Goal: Information Seeking & Learning: Learn about a topic

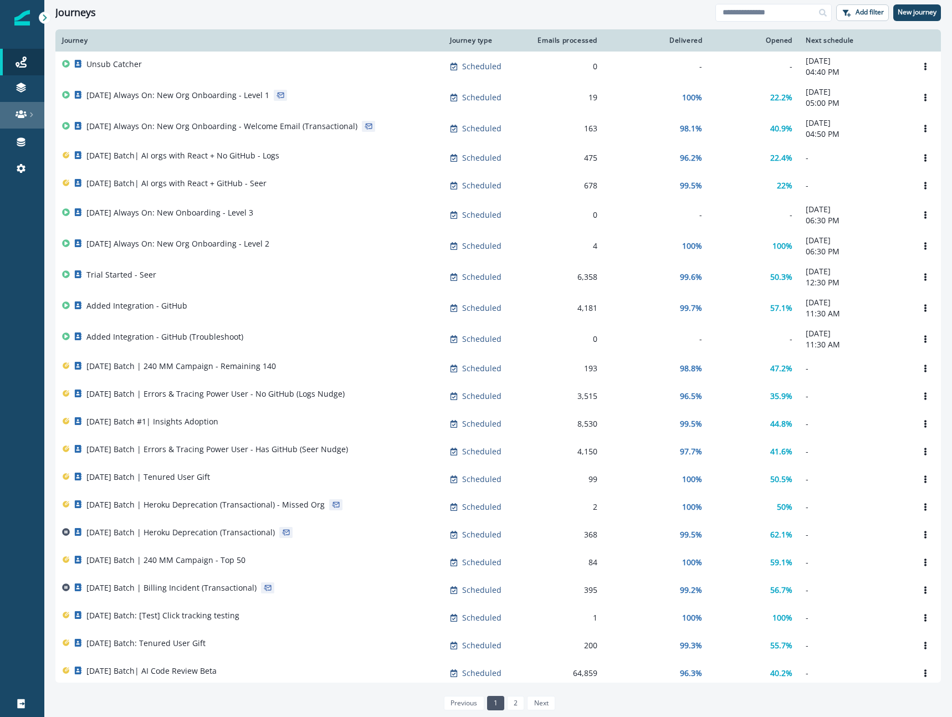
scroll to position [1, 0]
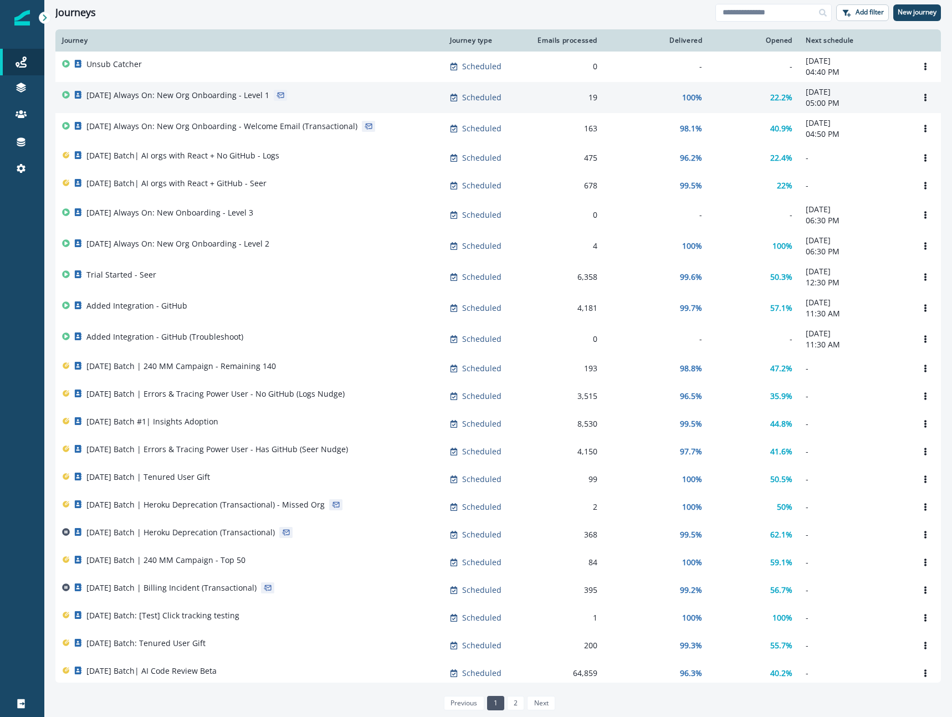
click at [194, 101] on p "2025-08-25 Always On: New Org Onboarding - Level 1" at bounding box center [177, 95] width 183 height 11
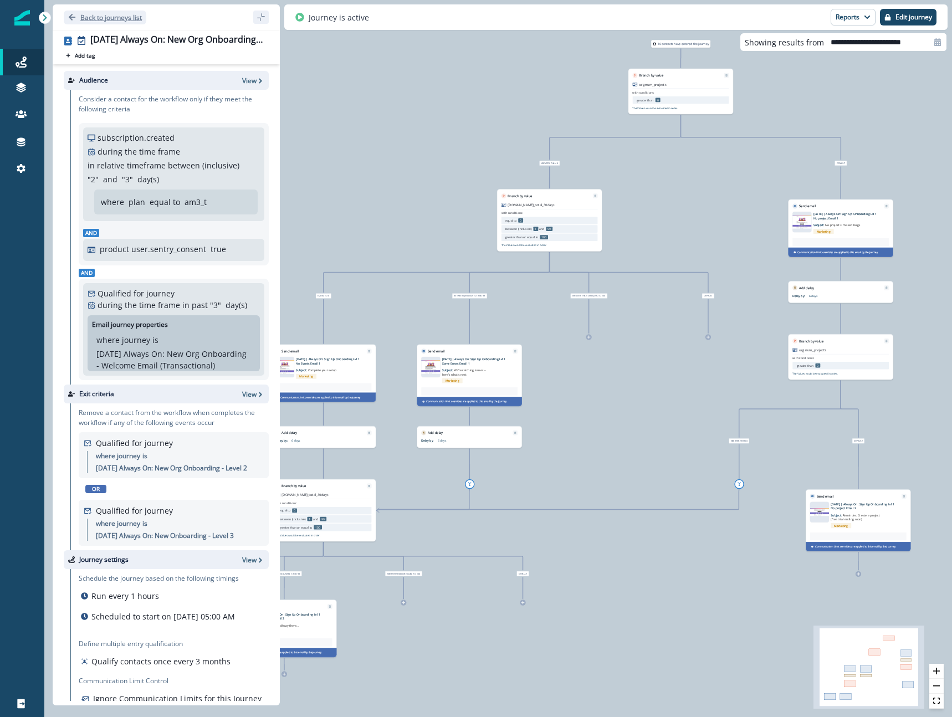
click at [97, 18] on p "Back to journeys list" at bounding box center [110, 17] width 61 height 9
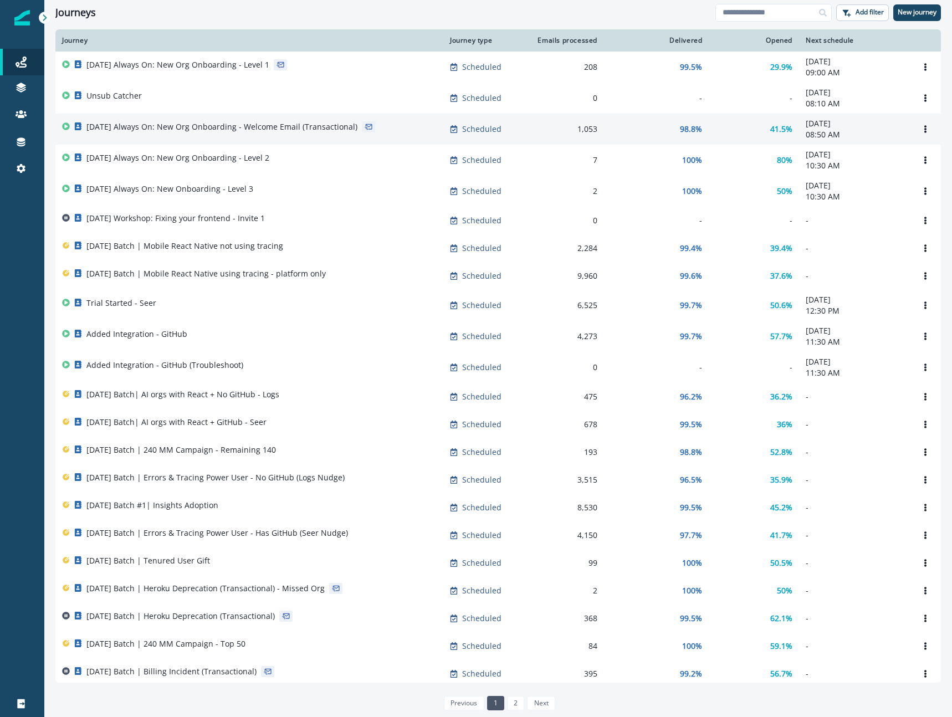
click at [226, 125] on p "2025-08-25 Always On: New Org Onboarding - Welcome Email (Transactional)" at bounding box center [221, 126] width 271 height 11
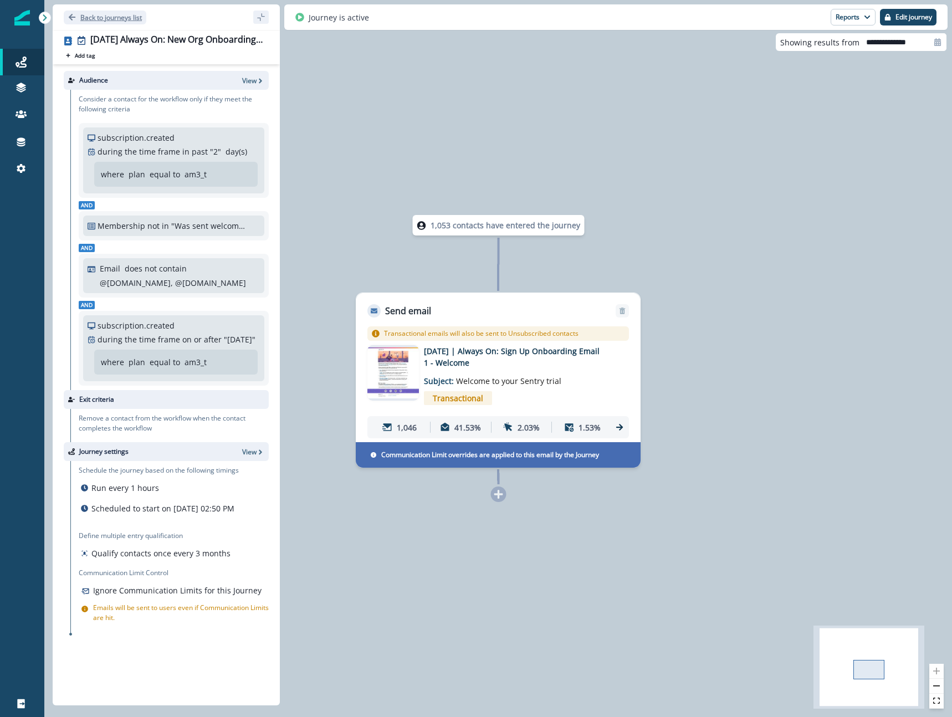
click at [100, 17] on p "Back to journeys list" at bounding box center [110, 17] width 61 height 9
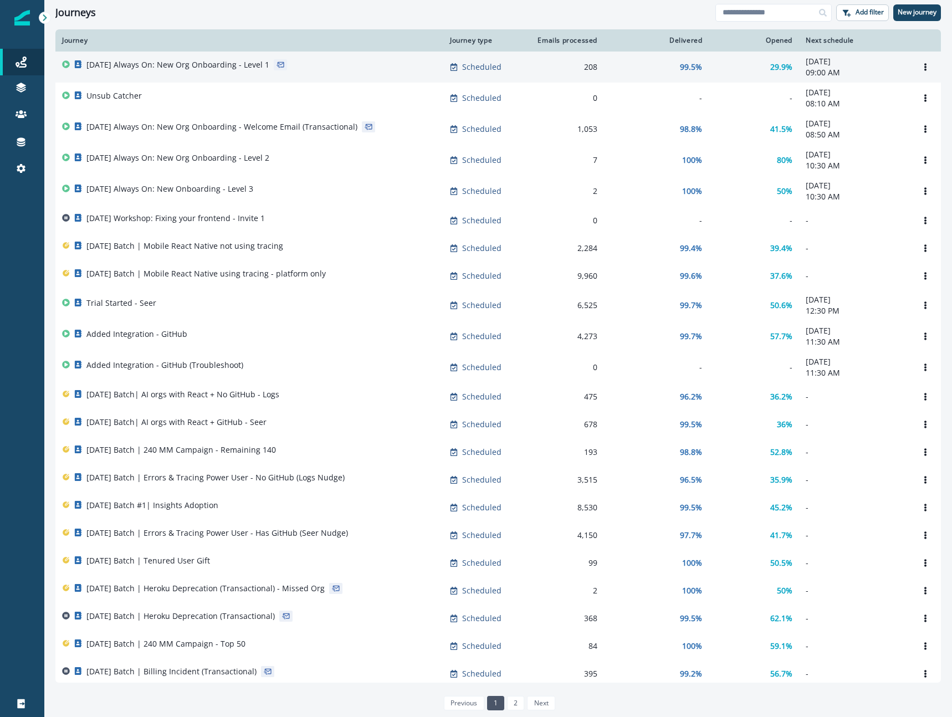
click at [315, 74] on div "2025-08-25 Always On: New Org Onboarding - Level 1" at bounding box center [249, 67] width 374 height 16
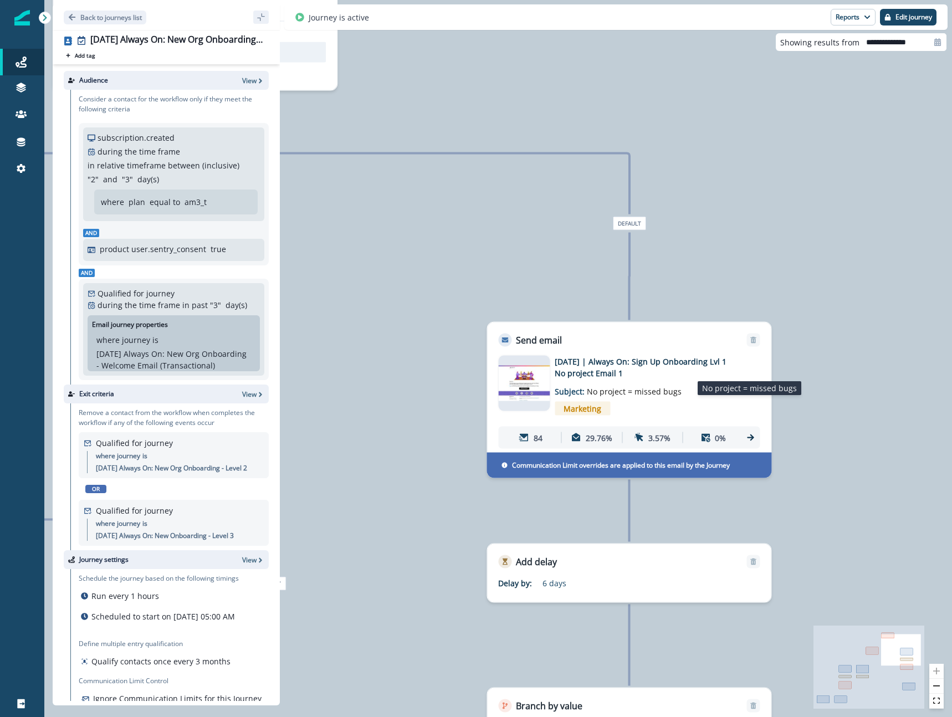
click at [608, 387] on span "No project = missed bugs" at bounding box center [634, 391] width 95 height 11
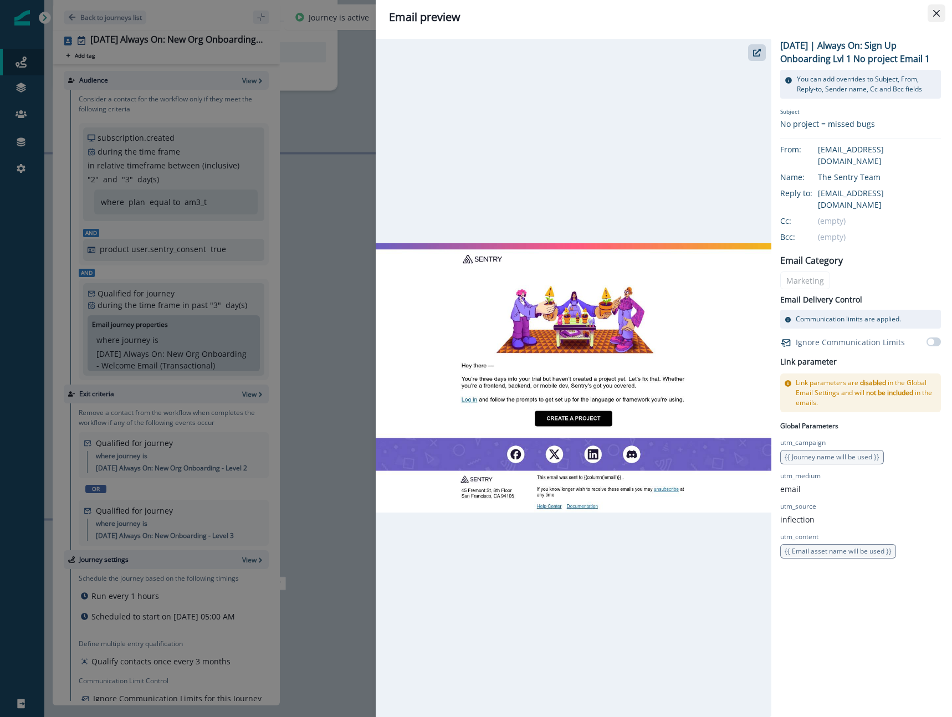
click at [935, 14] on icon "Close" at bounding box center [936, 13] width 7 height 7
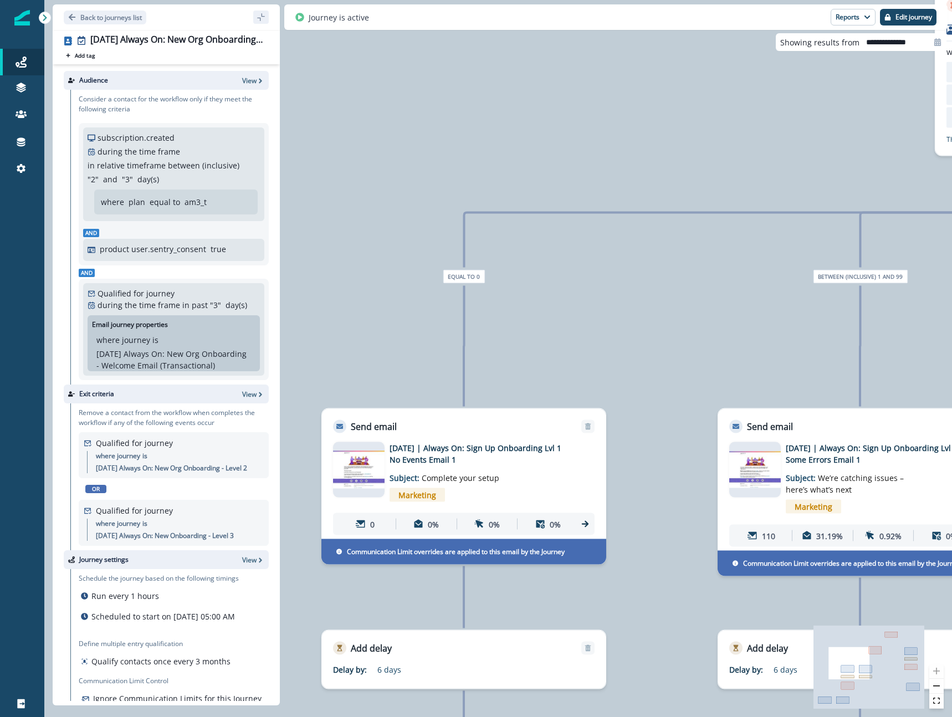
click at [754, 480] on img at bounding box center [755, 469] width 52 height 37
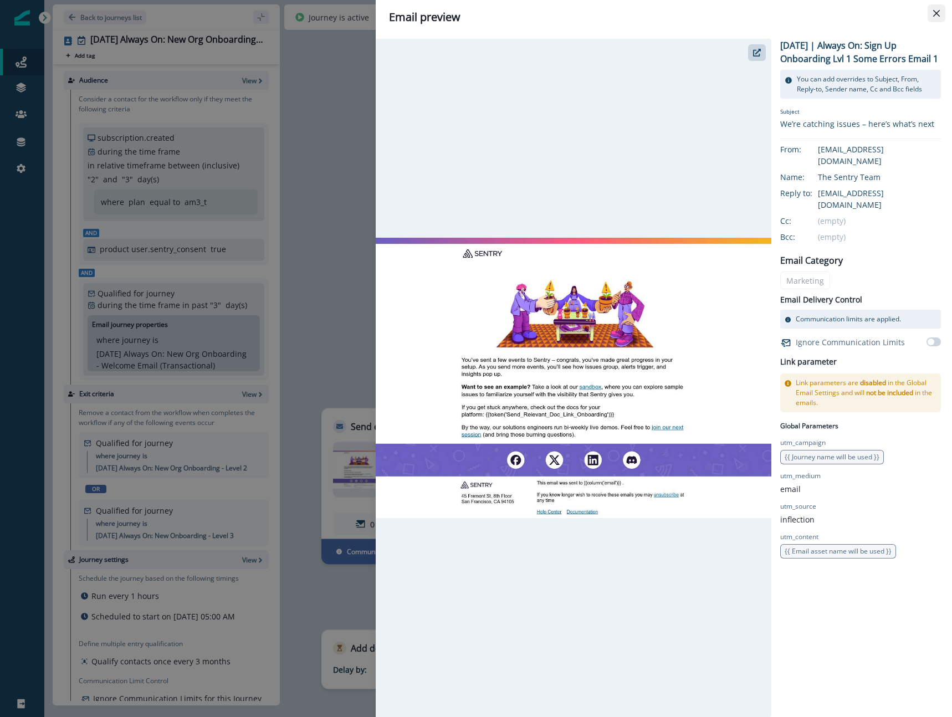
click at [930, 17] on button "Close" at bounding box center [936, 13] width 18 height 18
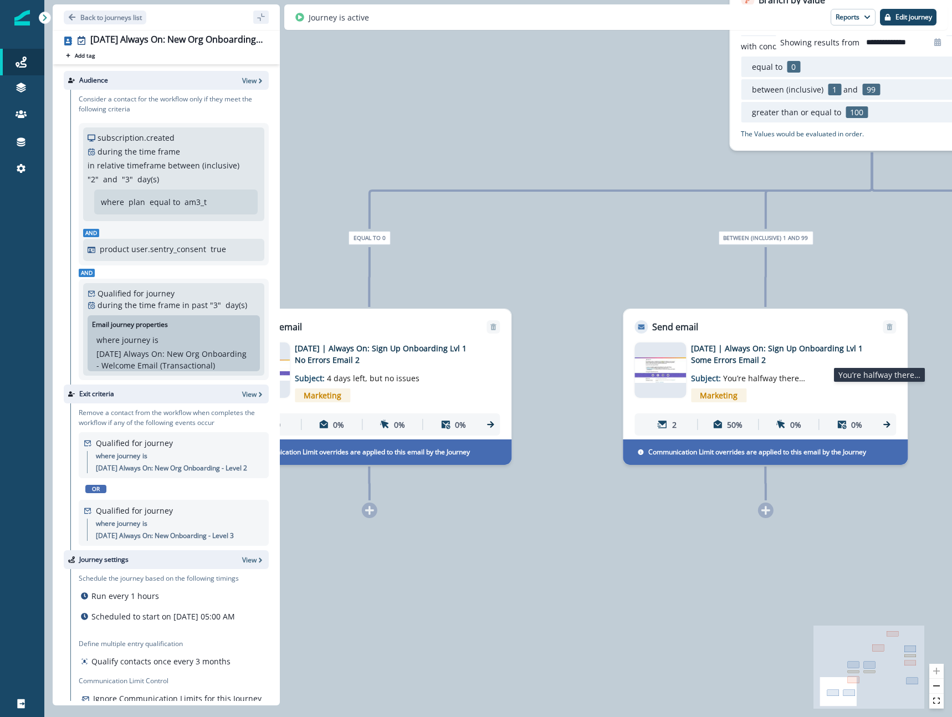
click at [766, 380] on span "You’re halfway there…" at bounding box center [764, 378] width 82 height 11
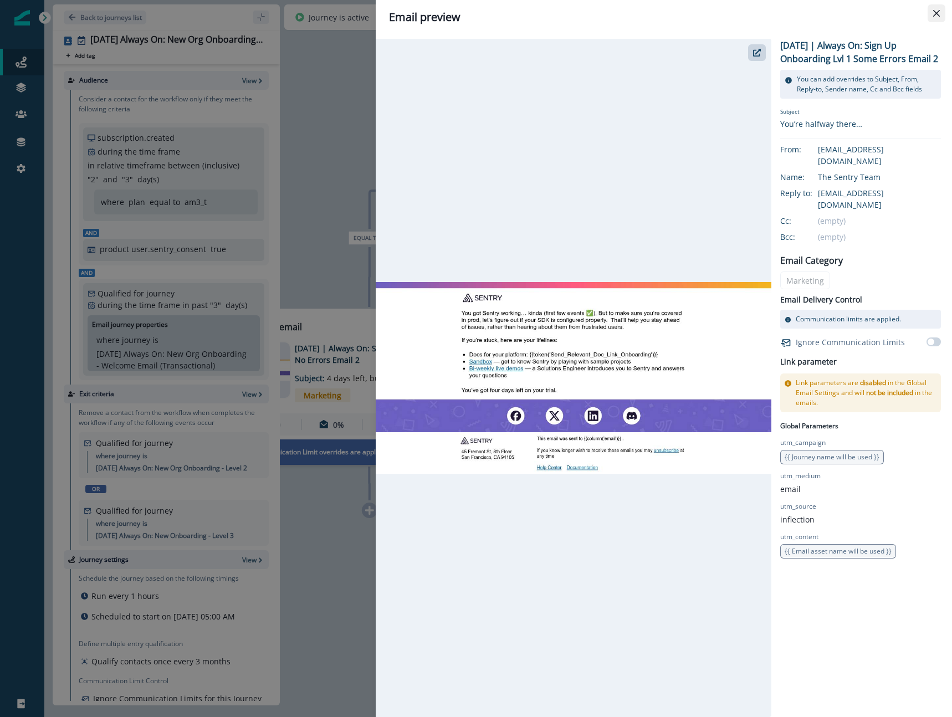
click at [933, 16] on icon "Close" at bounding box center [936, 13] width 7 height 7
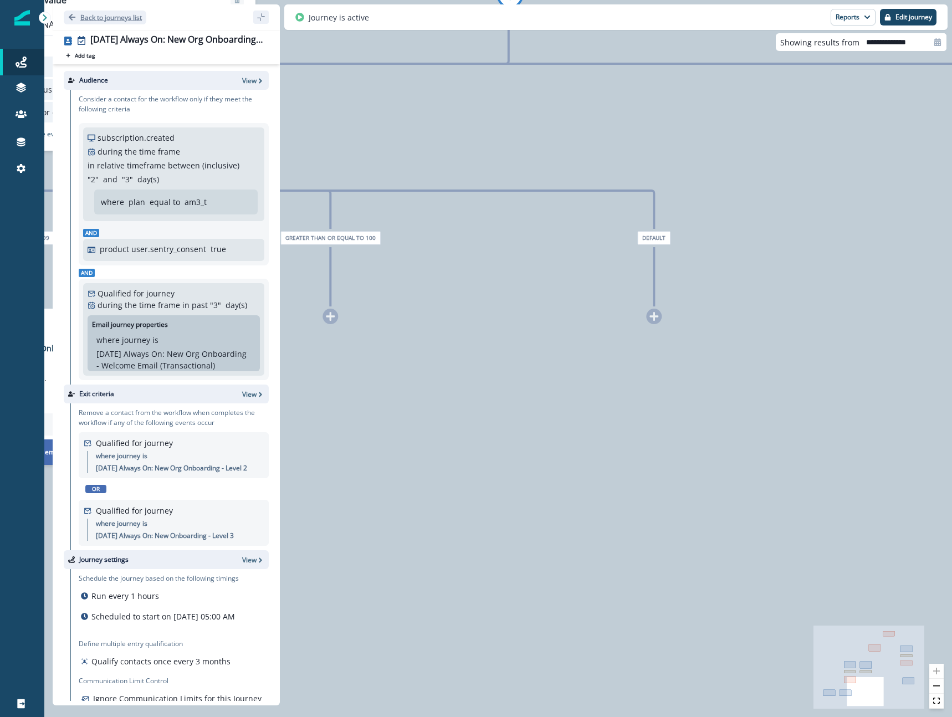
click at [100, 15] on p "Back to journeys list" at bounding box center [110, 17] width 61 height 9
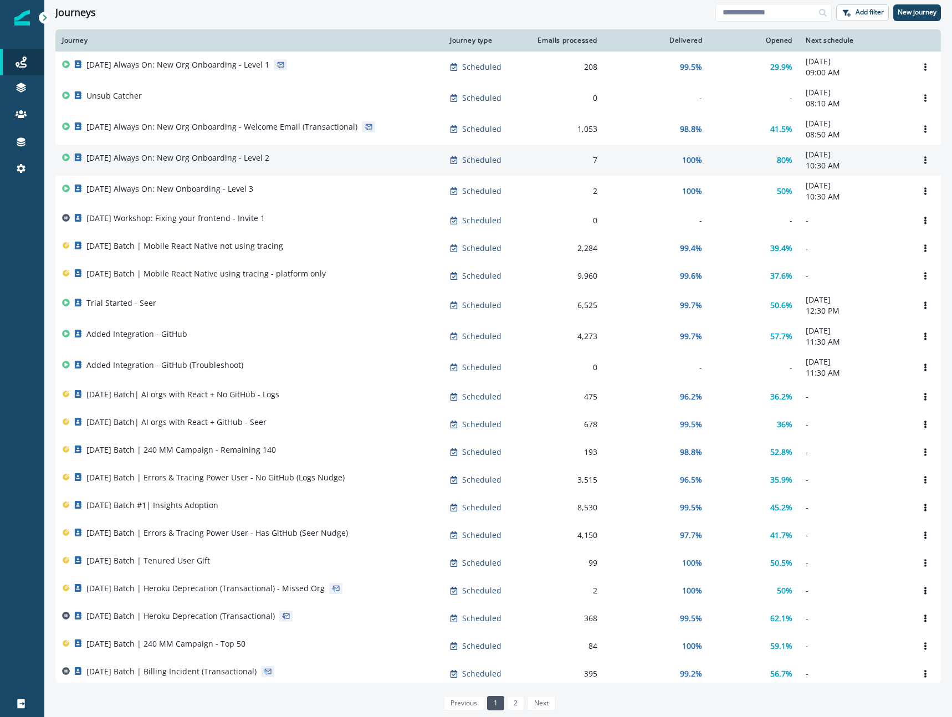
click at [213, 167] on div "2025-08-25 Always On: New Org Onboarding - Level 2" at bounding box center [177, 160] width 183 height 16
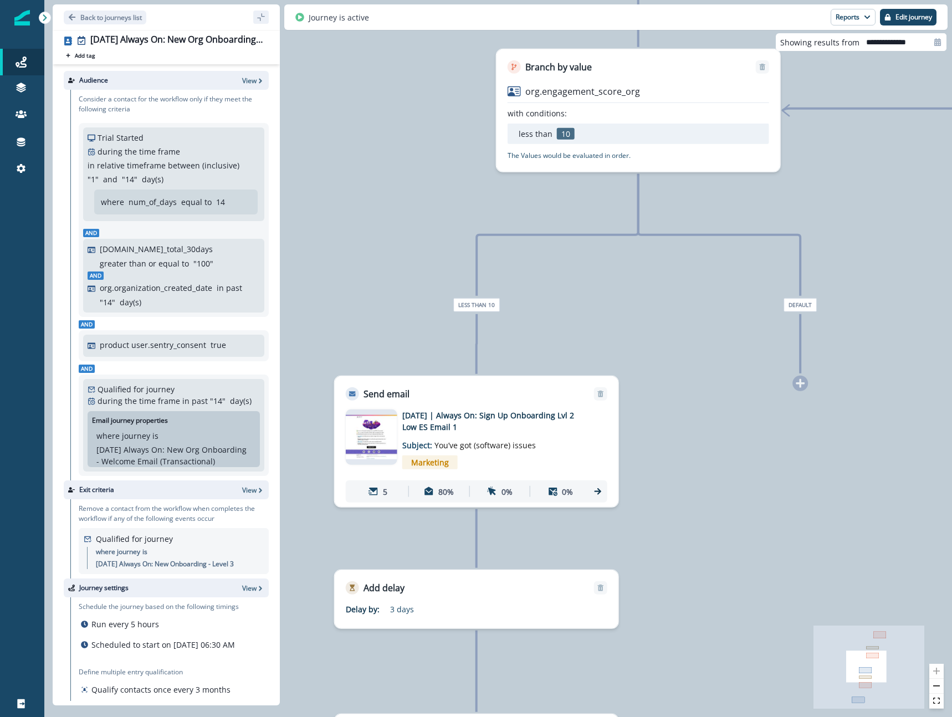
click at [377, 449] on img at bounding box center [372, 436] width 52 height 45
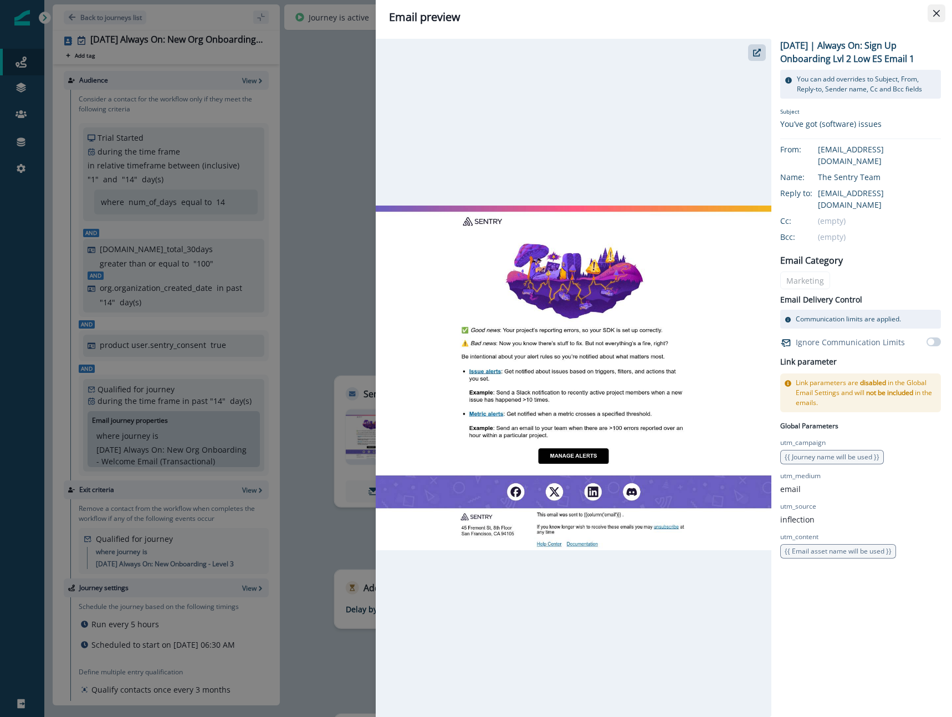
click at [934, 8] on button "Close" at bounding box center [936, 13] width 18 height 18
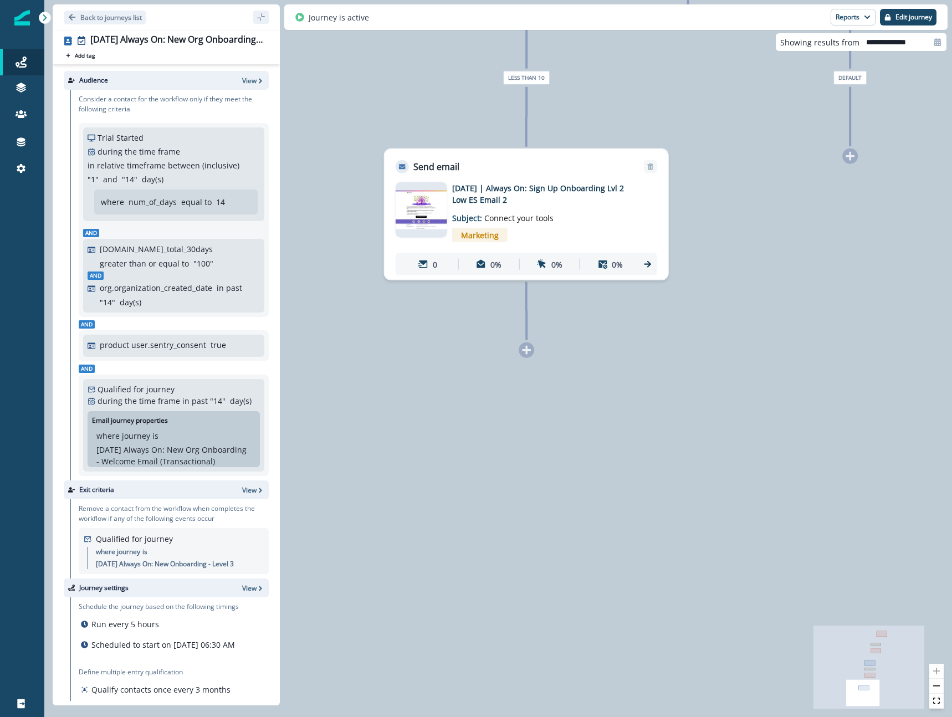
click at [405, 216] on img at bounding box center [421, 210] width 52 height 38
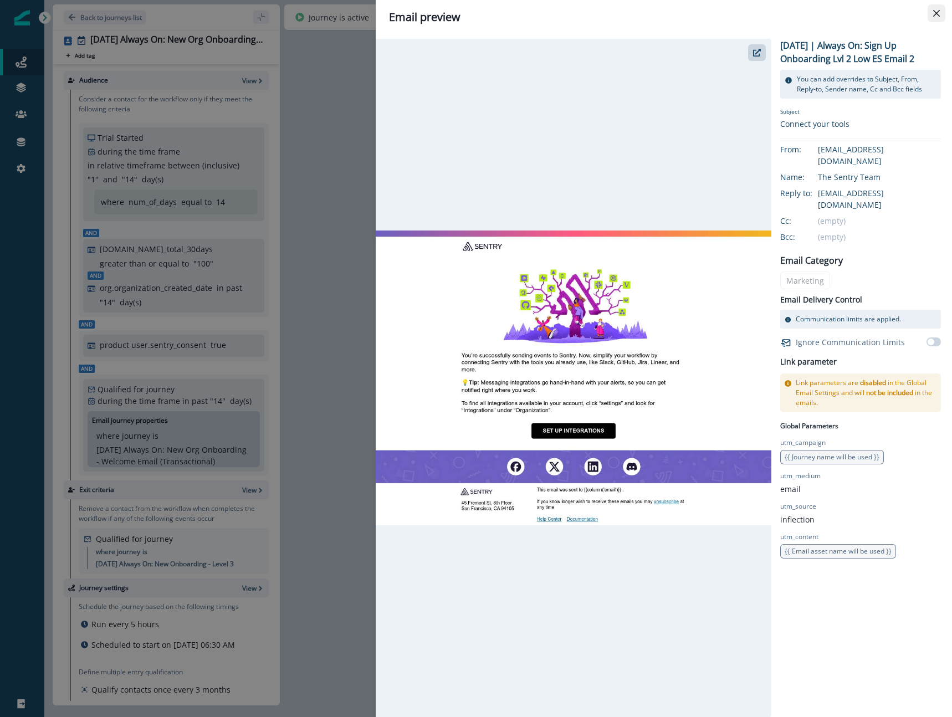
click at [935, 16] on icon "Close" at bounding box center [936, 13] width 7 height 7
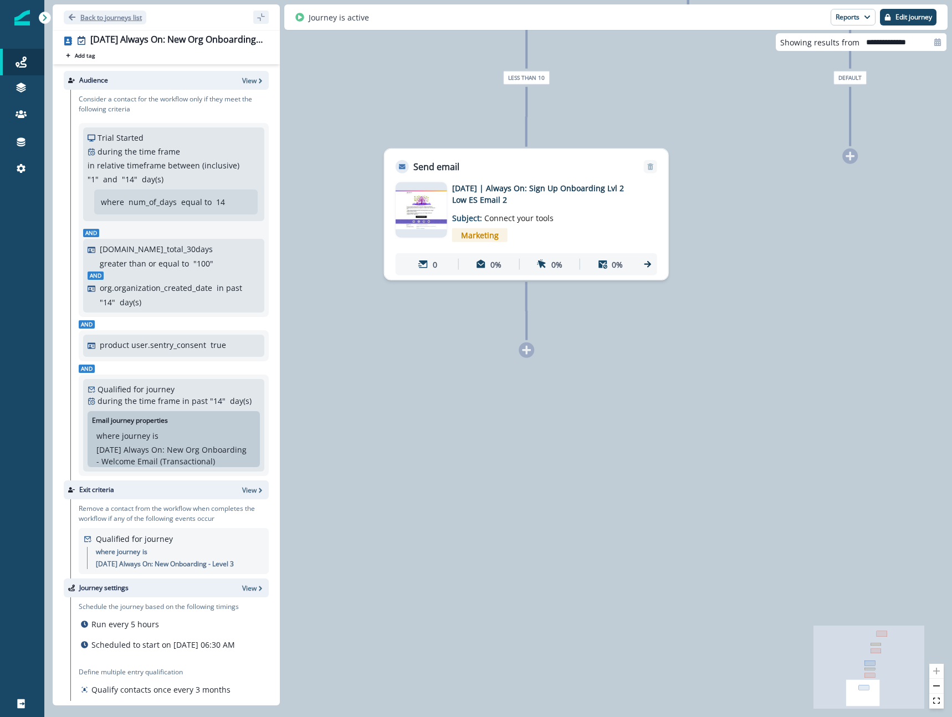
click at [106, 18] on p "Back to journeys list" at bounding box center [110, 17] width 61 height 9
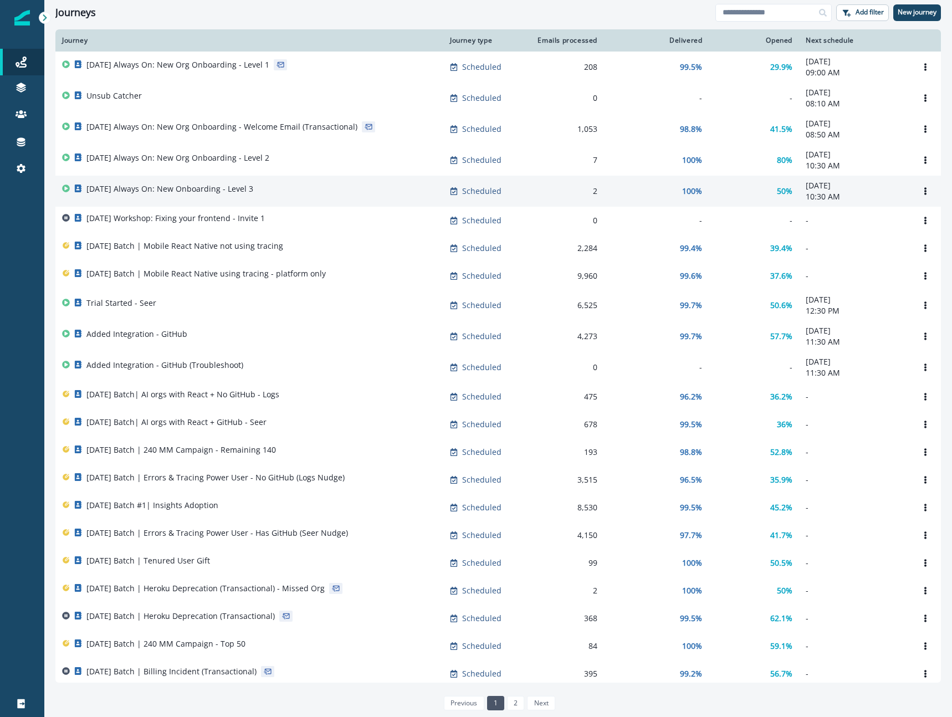
click at [297, 187] on div "2025-08-25 Always On: New Onboarding - Level 3" at bounding box center [249, 191] width 374 height 16
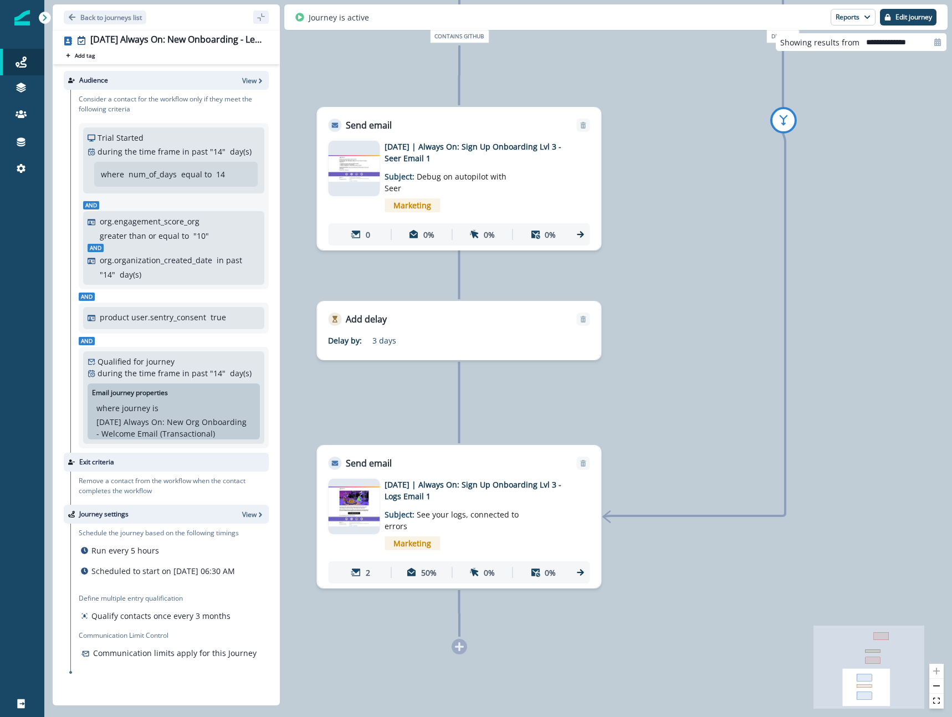
click at [430, 492] on p "[DATE] | Always On: Sign Up Onboarding Lvl 3 - Logs Email 1" at bounding box center [472, 490] width 177 height 23
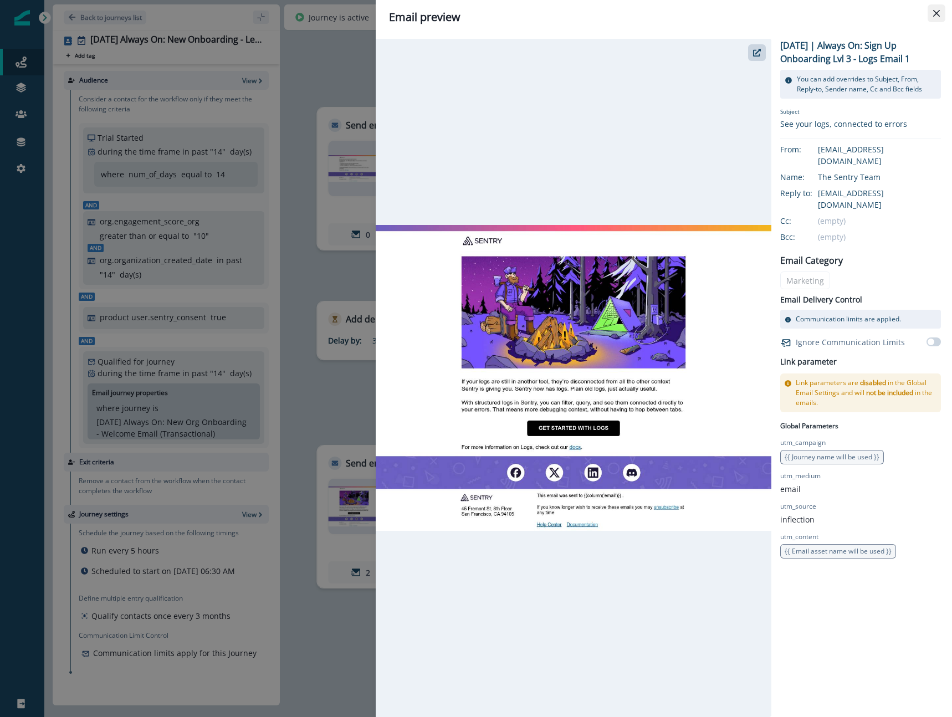
click at [934, 14] on icon "Close" at bounding box center [936, 13] width 7 height 7
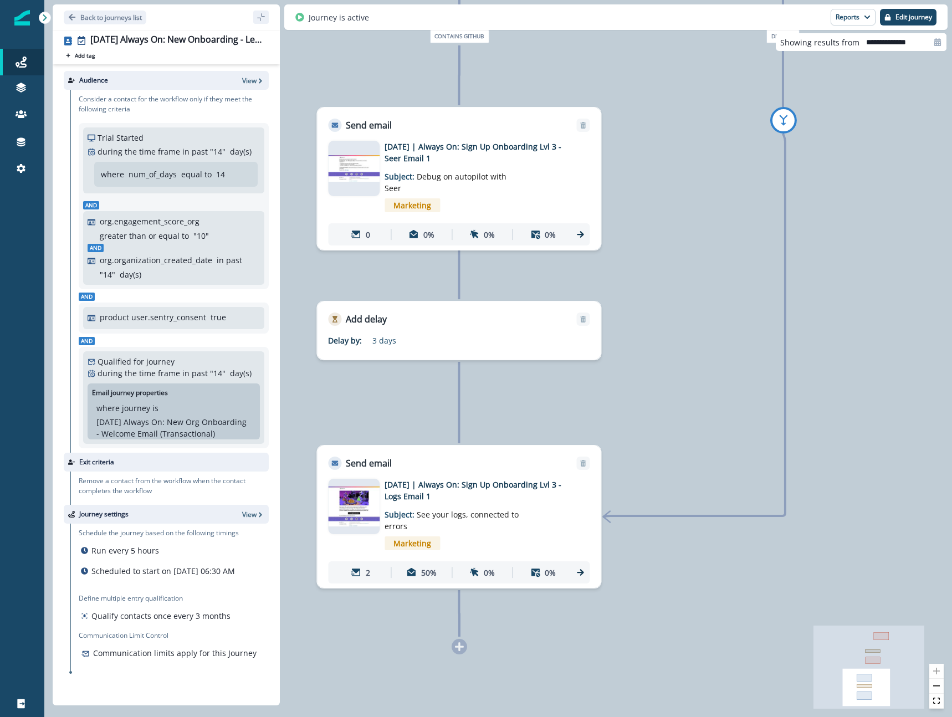
click at [450, 479] on p "[DATE] | Always On: Sign Up Onboarding Lvl 3 - Logs Email 1" at bounding box center [472, 490] width 177 height 23
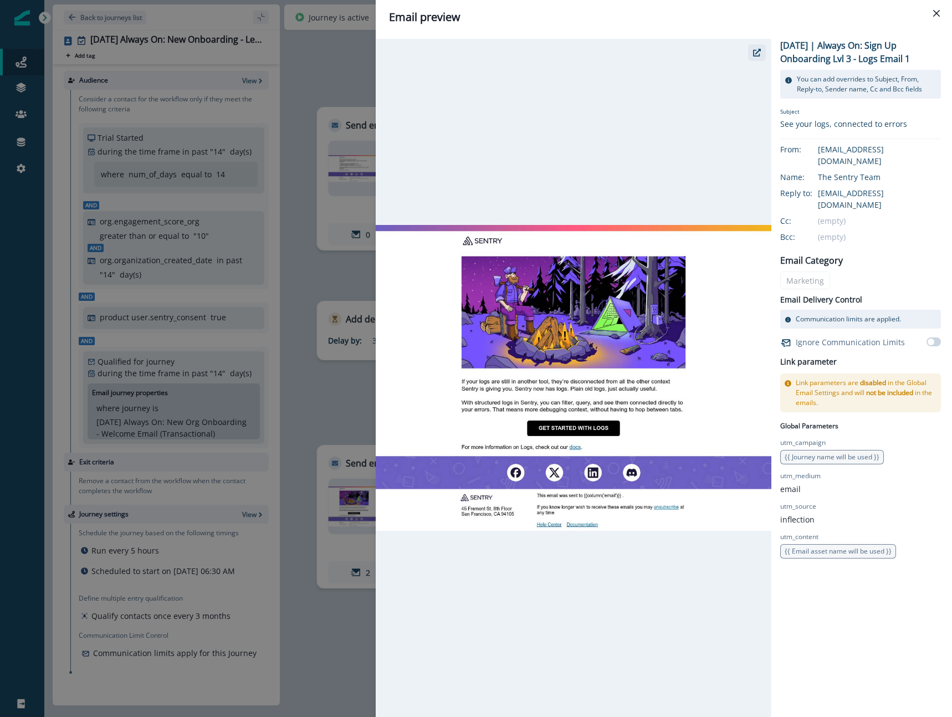
click at [754, 50] on icon "button" at bounding box center [757, 53] width 8 height 8
click at [934, 17] on button "Close" at bounding box center [936, 13] width 18 height 18
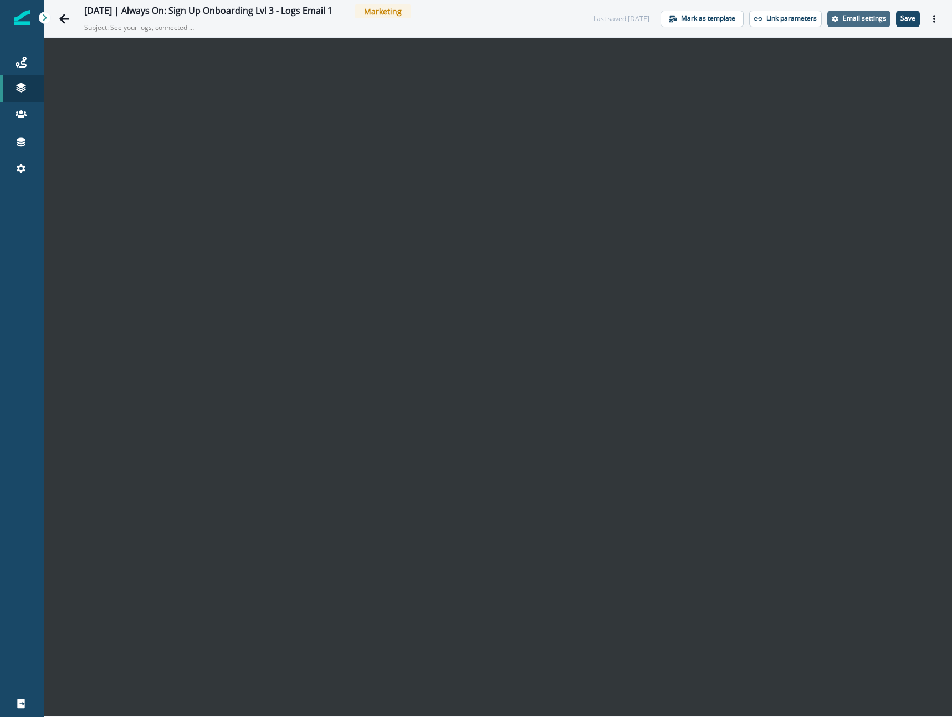
click at [862, 20] on p "Email settings" at bounding box center [863, 18] width 43 height 8
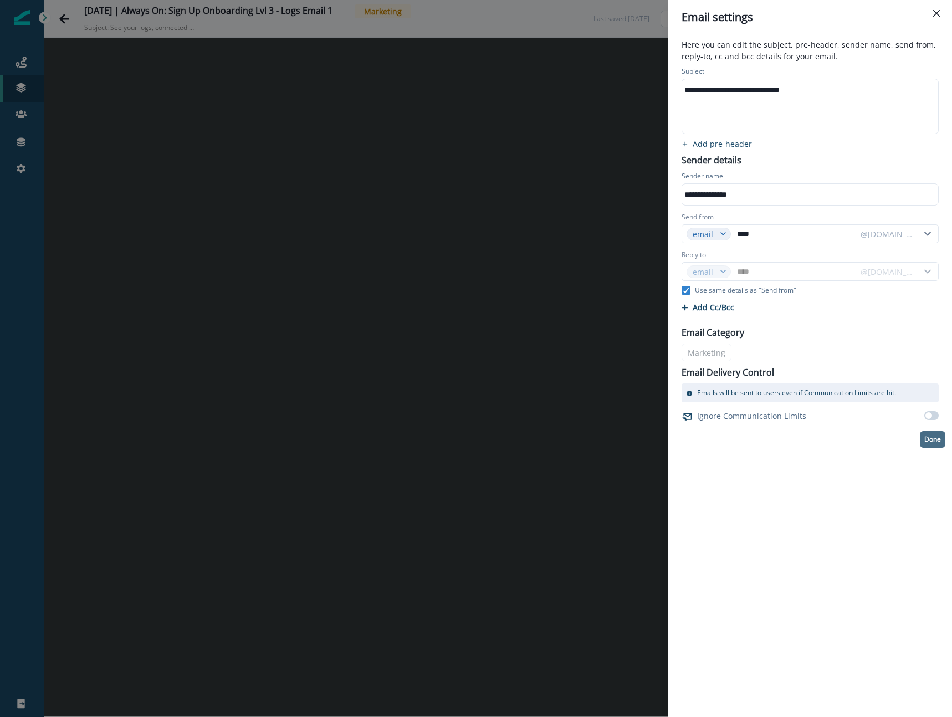
click at [930, 439] on p "Done" at bounding box center [932, 439] width 17 height 8
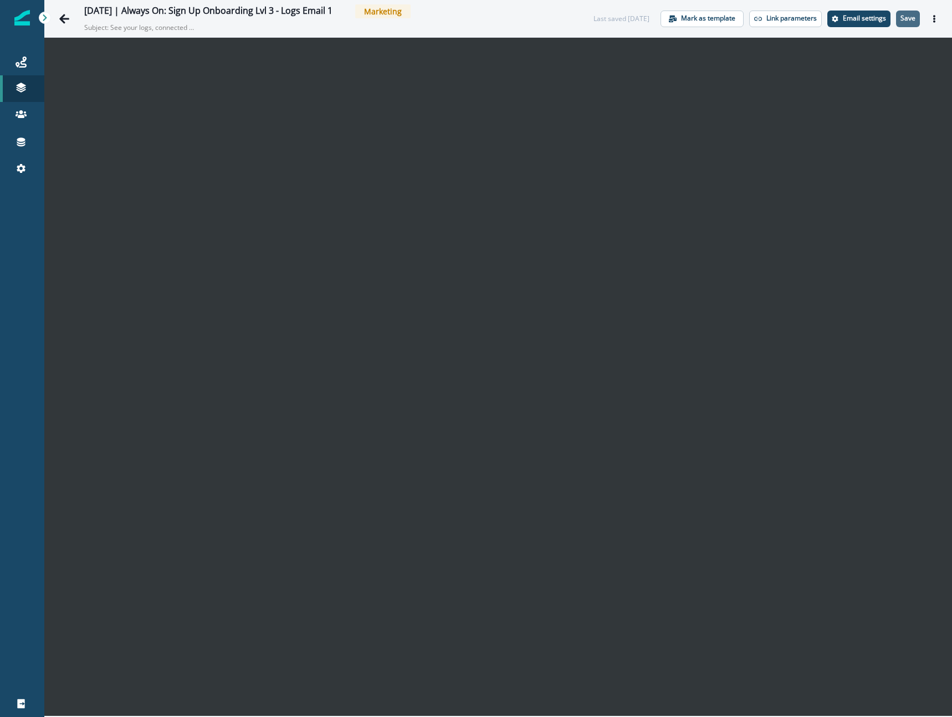
click at [913, 19] on p "Save" at bounding box center [907, 18] width 15 height 8
click at [63, 16] on icon "Go back" at bounding box center [64, 18] width 11 height 11
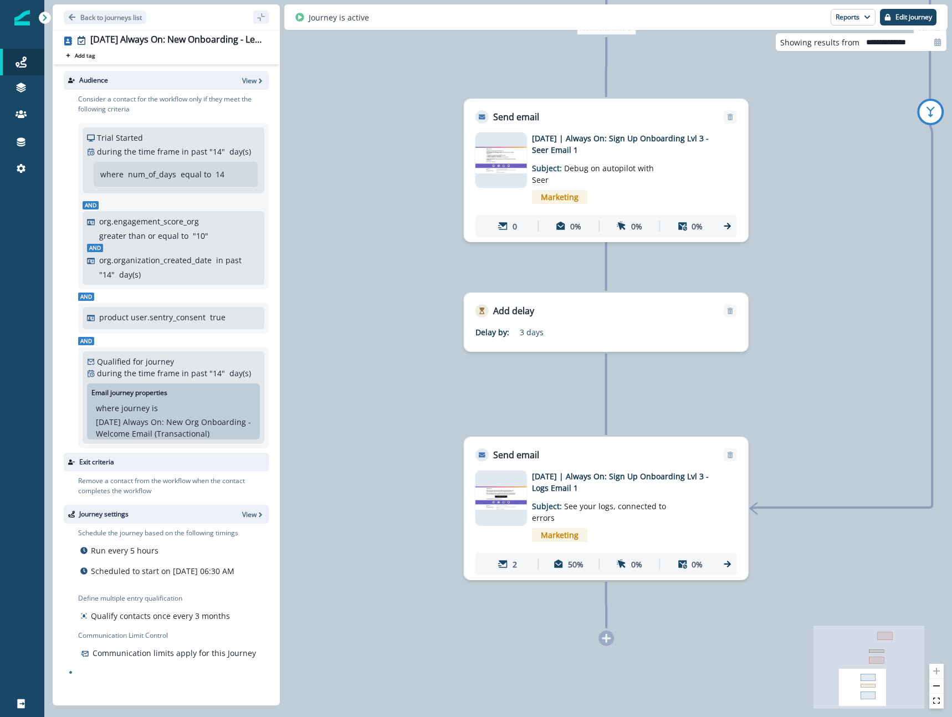
click at [631, 407] on div "4 contacts have entered the journey Branch by filter Emails delivered for journ…" at bounding box center [497, 358] width 907 height 717
click at [574, 514] on p "Subject: See your logs, connected to errors" at bounding box center [601, 508] width 138 height 30
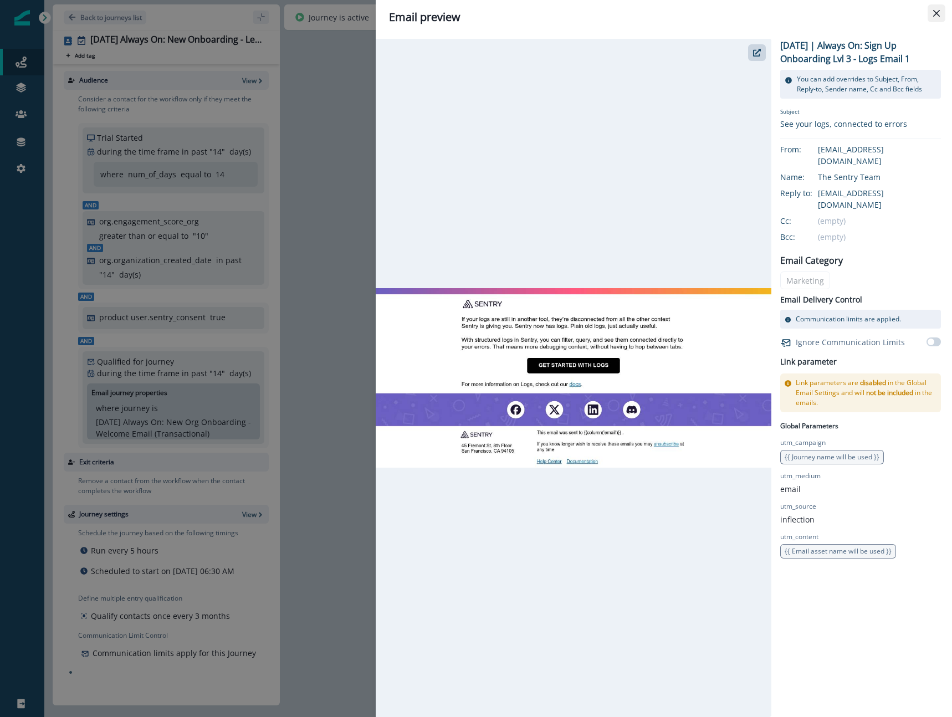
click at [940, 14] on button "Close" at bounding box center [936, 13] width 18 height 18
